Goal: Information Seeking & Learning: Learn about a topic

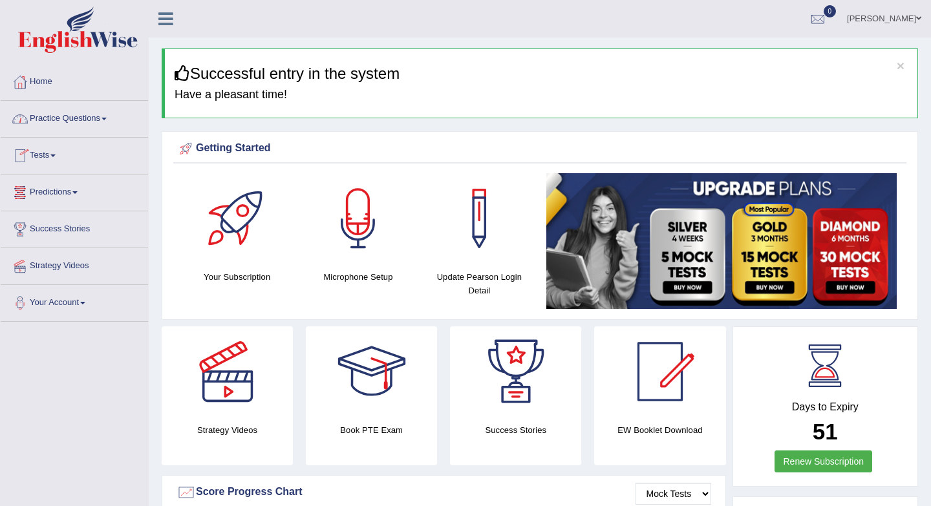
click at [105, 117] on link "Practice Questions" at bounding box center [74, 117] width 147 height 32
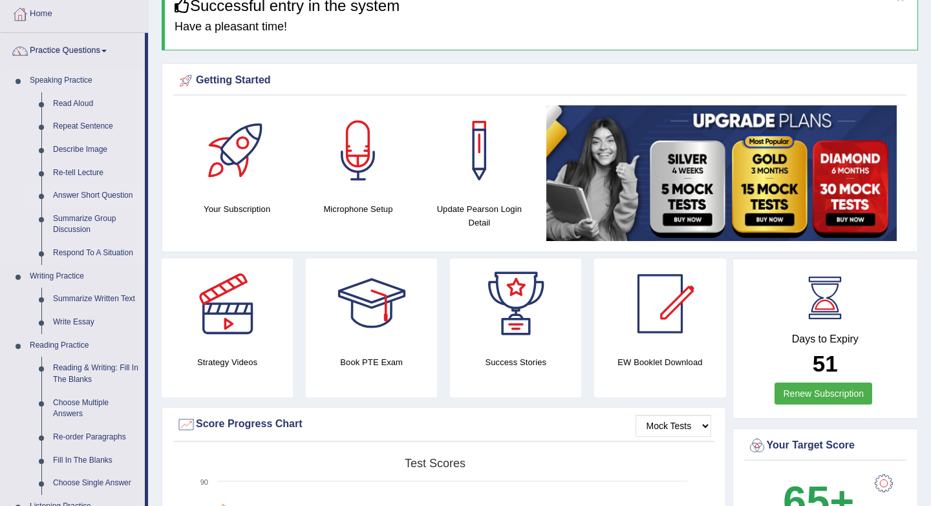
scroll to position [136, 0]
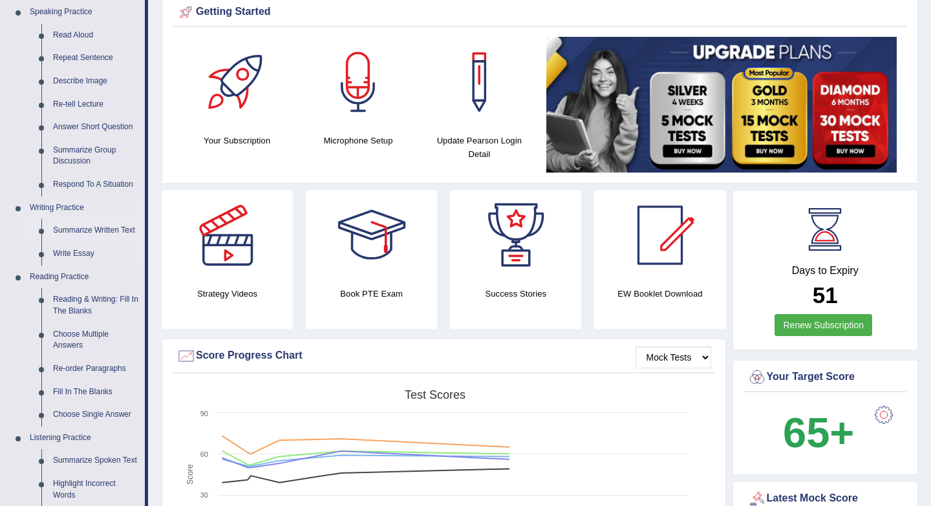
click at [96, 232] on link "Summarize Written Text" at bounding box center [96, 230] width 98 height 23
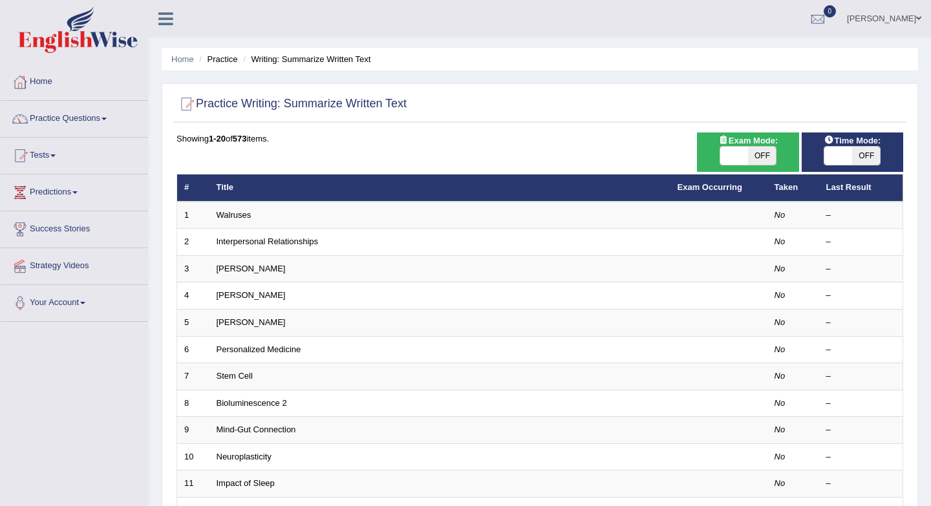
click at [769, 160] on span "OFF" at bounding box center [762, 156] width 28 height 18
checkbox input "true"
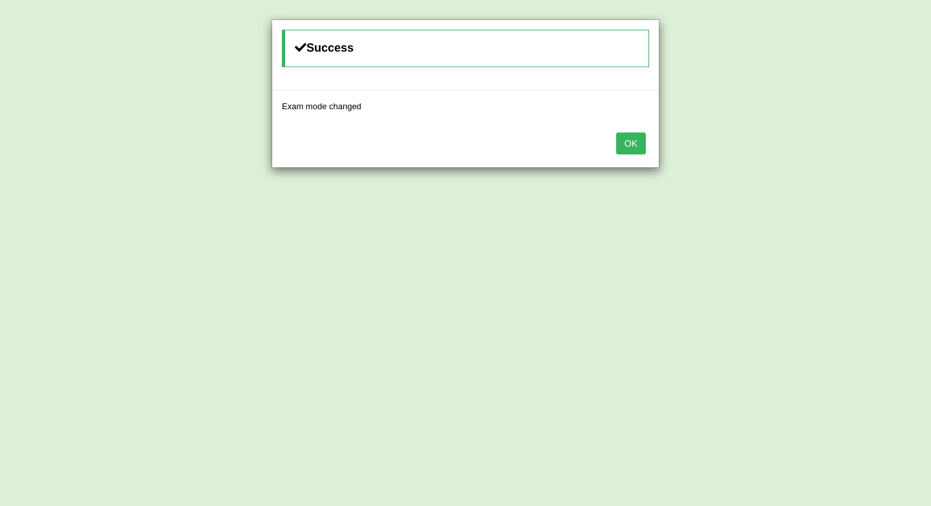
click at [635, 141] on button "OK" at bounding box center [631, 144] width 30 height 22
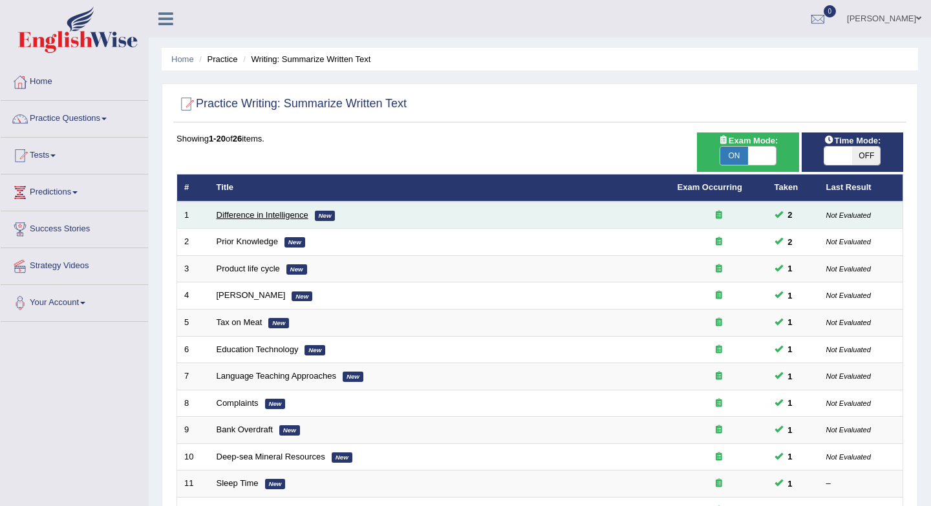
click at [292, 214] on link "Difference in Intelligence" at bounding box center [263, 215] width 92 height 10
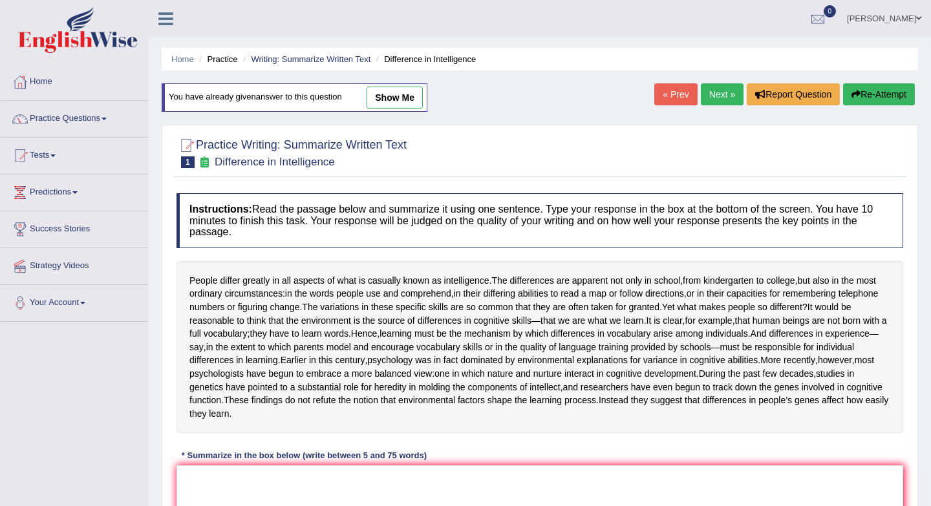
click at [714, 96] on link "Next »" at bounding box center [722, 94] width 43 height 22
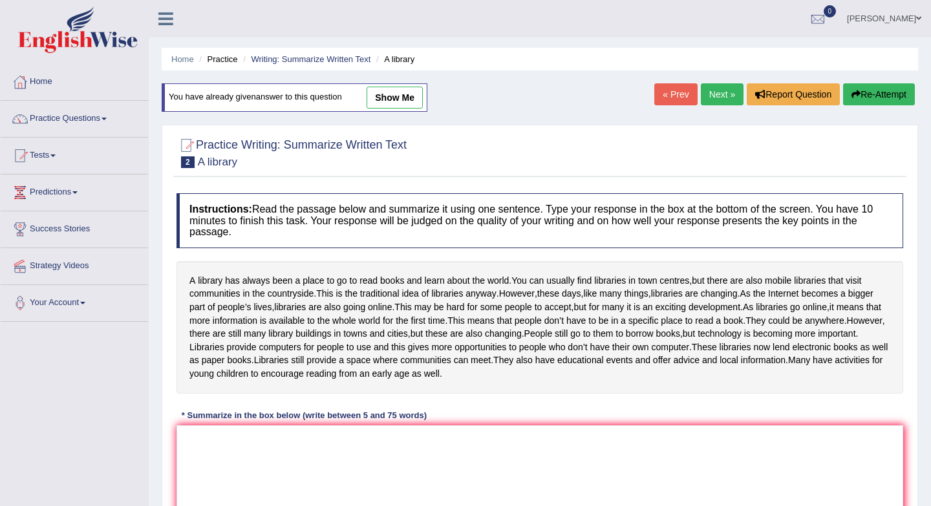
click at [714, 97] on link "Next »" at bounding box center [722, 94] width 43 height 22
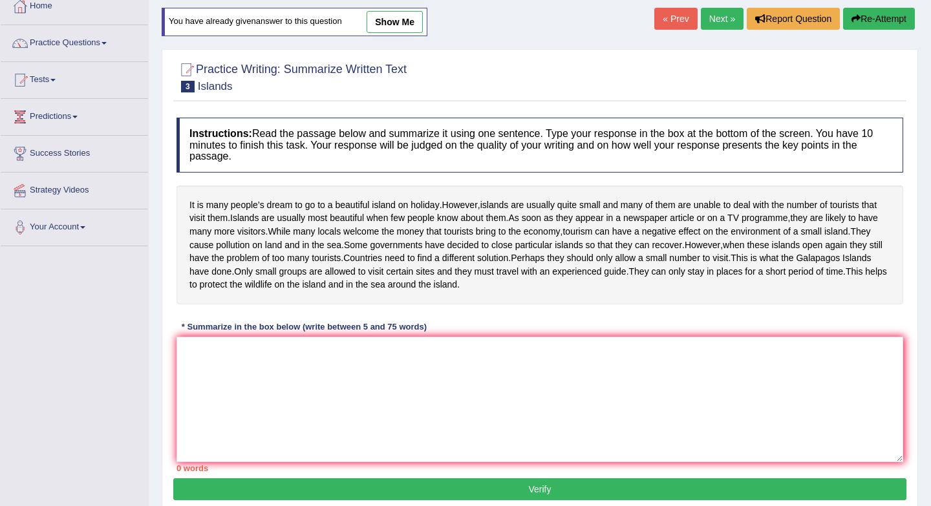
click at [714, 18] on link "Next »" at bounding box center [722, 19] width 43 height 22
